Goal: Task Accomplishment & Management: Use online tool/utility

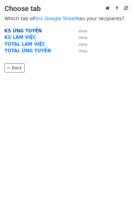
click at [20, 30] on strong "KS ỨNG TUYỂN" at bounding box center [22, 30] width 37 height 5
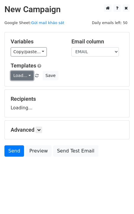
click at [26, 74] on link "Load..." at bounding box center [22, 75] width 23 height 9
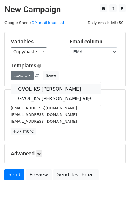
click at [34, 87] on link "GVOL_KS [PERSON_NAME]" at bounding box center [56, 89] width 90 height 10
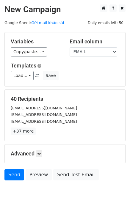
scroll to position [17, 0]
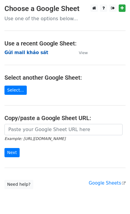
click at [31, 51] on strong "Gửi mail khảo sát" at bounding box center [26, 52] width 44 height 5
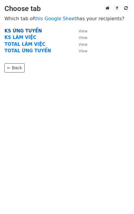
click at [26, 29] on strong "KS ỨNG TUYỂN" at bounding box center [22, 30] width 37 height 5
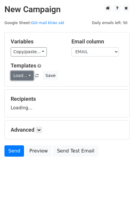
click at [17, 74] on link "Load..." at bounding box center [22, 75] width 23 height 9
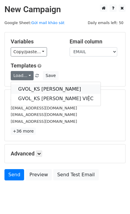
click at [26, 85] on link "GVOL_KS [PERSON_NAME]" at bounding box center [56, 89] width 90 height 10
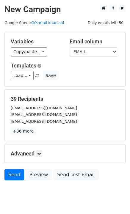
click at [21, 134] on link "+36 more" at bounding box center [23, 131] width 25 height 7
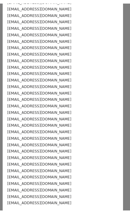
scroll to position [101, 0]
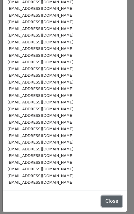
click at [102, 196] on button "Close" at bounding box center [112, 201] width 21 height 11
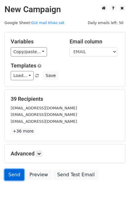
click at [12, 177] on link "Send" at bounding box center [14, 174] width 20 height 11
